Goal: Find specific page/section: Find specific page/section

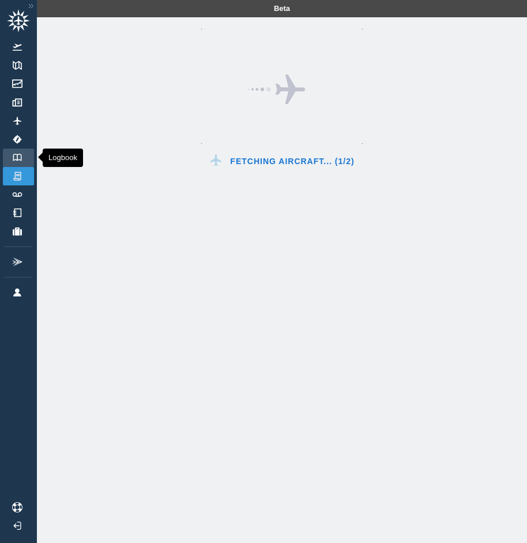
click at [23, 158] on img at bounding box center [17, 157] width 13 height 7
click at [26, 157] on link "Logbook" at bounding box center [18, 158] width 31 height 18
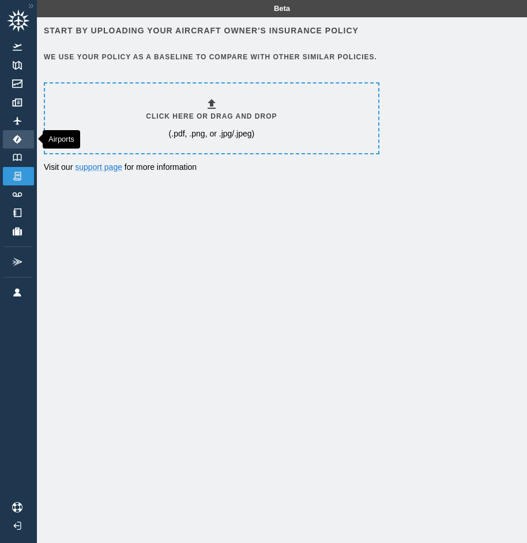
click at [17, 137] on img at bounding box center [17, 139] width 13 height 9
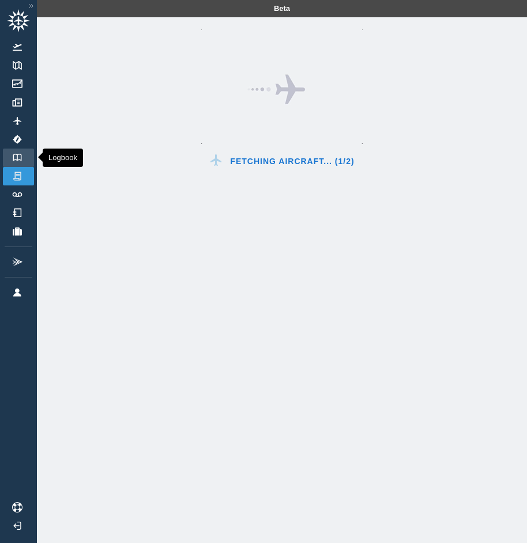
click at [21, 156] on img at bounding box center [17, 157] width 13 height 7
